Goal: Task Accomplishment & Management: Use online tool/utility

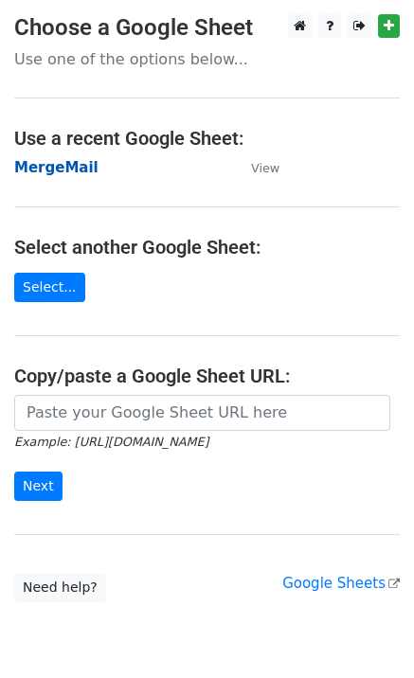
click at [53, 166] on strong "MergeMail" at bounding box center [56, 167] width 84 height 17
click at [55, 173] on strong "MergeMail" at bounding box center [56, 167] width 84 height 17
click at [72, 173] on strong "MergeMail" at bounding box center [56, 167] width 84 height 17
click at [77, 173] on strong "MergeMail" at bounding box center [56, 167] width 84 height 17
click at [54, 172] on strong "MergeMail" at bounding box center [56, 167] width 84 height 17
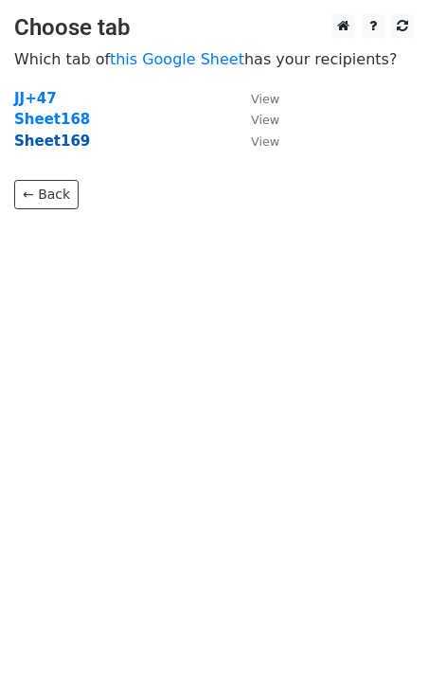
click at [63, 145] on strong "Sheet169" at bounding box center [52, 141] width 76 height 17
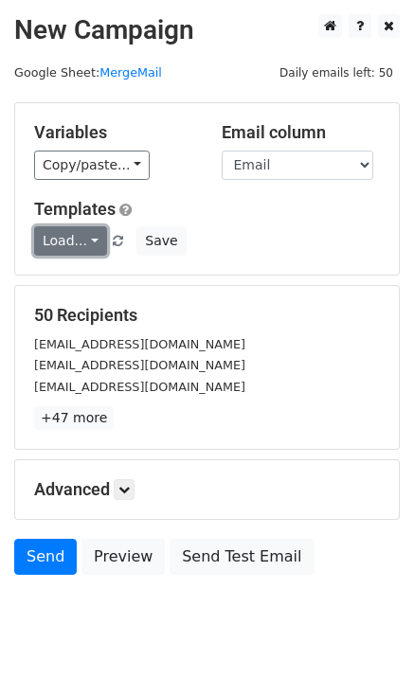
click at [92, 240] on link "Load..." at bounding box center [70, 240] width 73 height 29
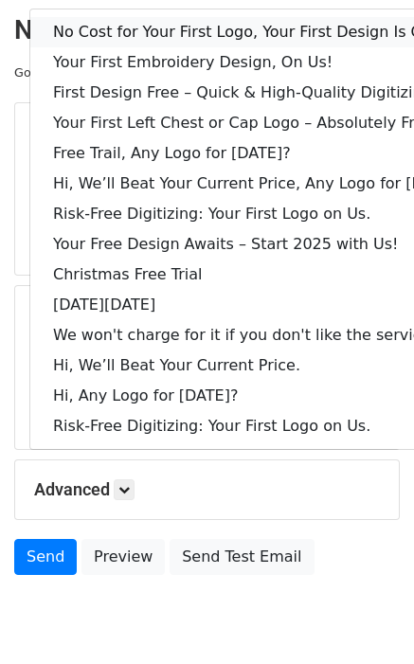
click at [159, 38] on link "No Cost for Your First Logo, Your First Design Is On Us!" at bounding box center [258, 32] width 457 height 30
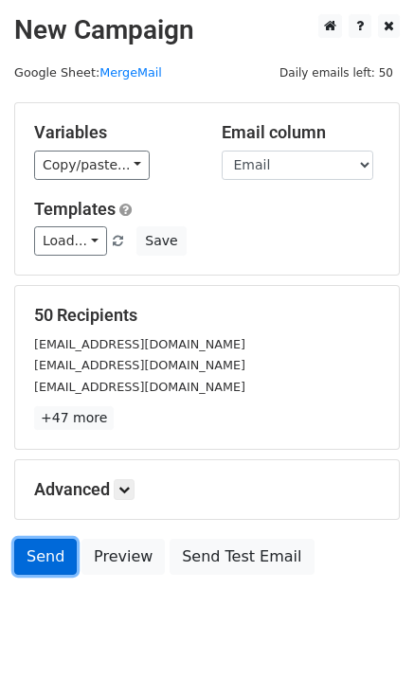
click at [29, 557] on link "Send" at bounding box center [45, 557] width 63 height 36
